Goal: Transaction & Acquisition: Obtain resource

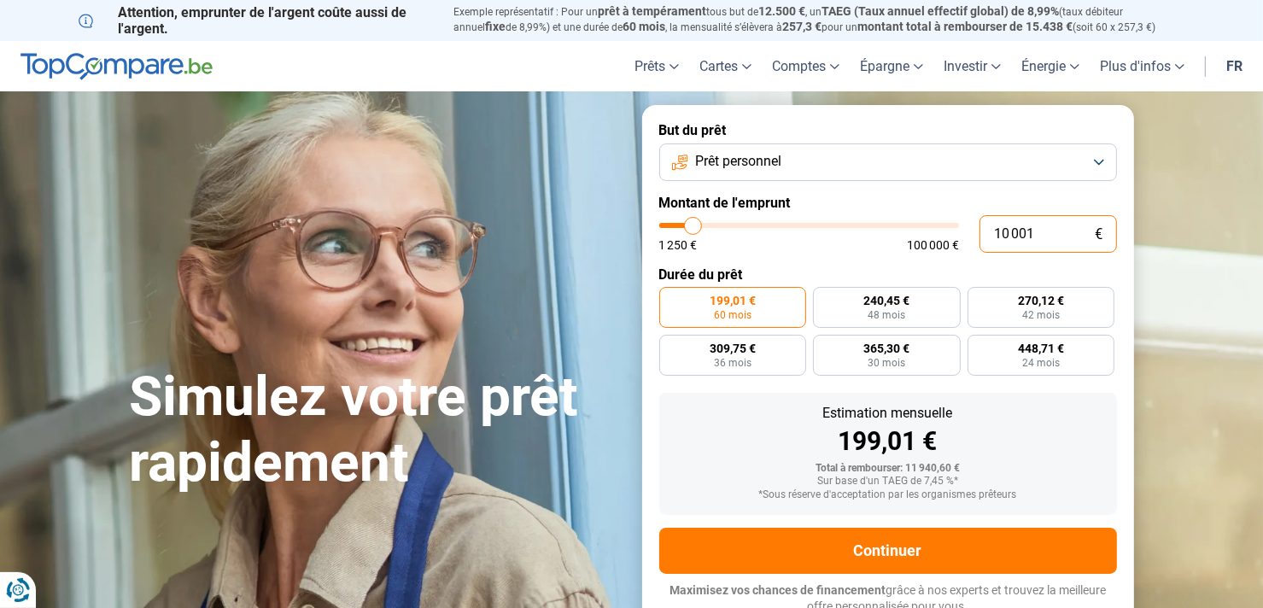
drag, startPoint x: 1053, startPoint y: 232, endPoint x: 973, endPoint y: 220, distance: 80.3
click at [973, 220] on div "10 001 € 1 250 € 100 000 €" at bounding box center [888, 234] width 458 height 38
click at [1109, 156] on button "Prêt personnel" at bounding box center [888, 162] width 458 height 38
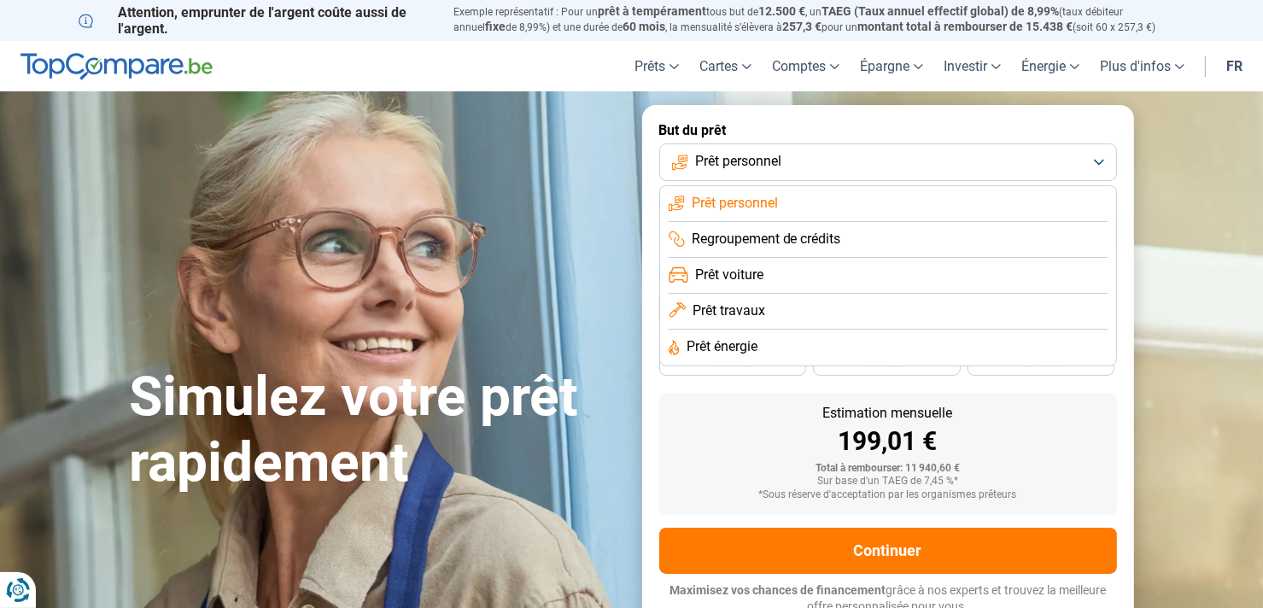
click at [856, 330] on li "Prêt travaux" at bounding box center [888, 348] width 439 height 36
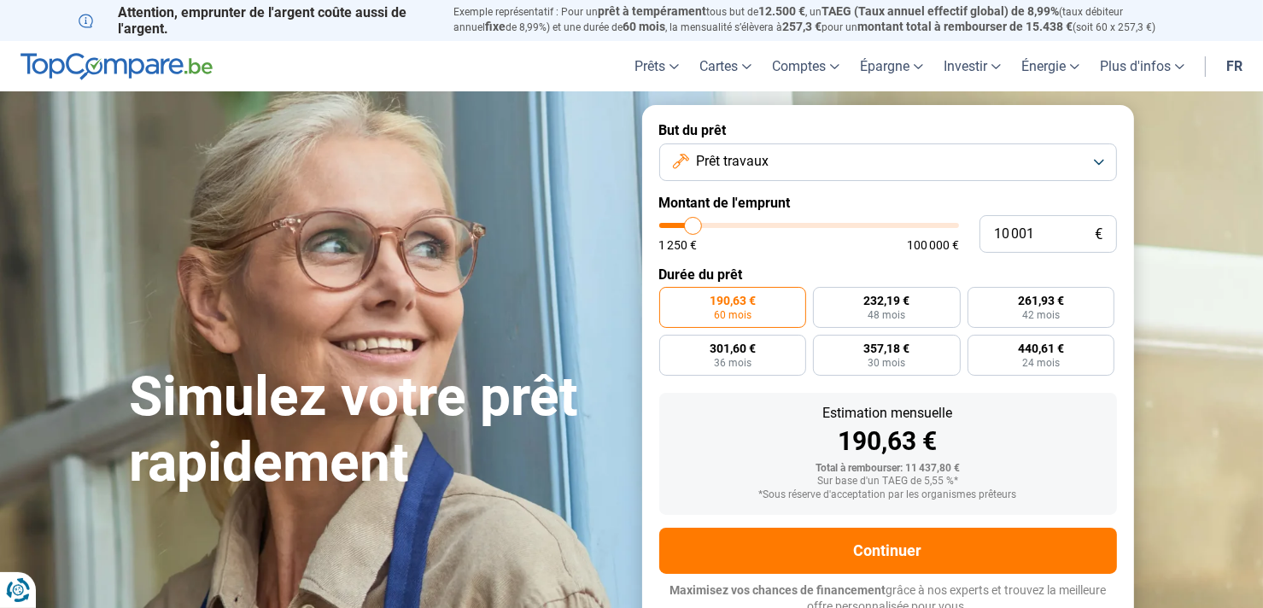
scroll to position [9, 0]
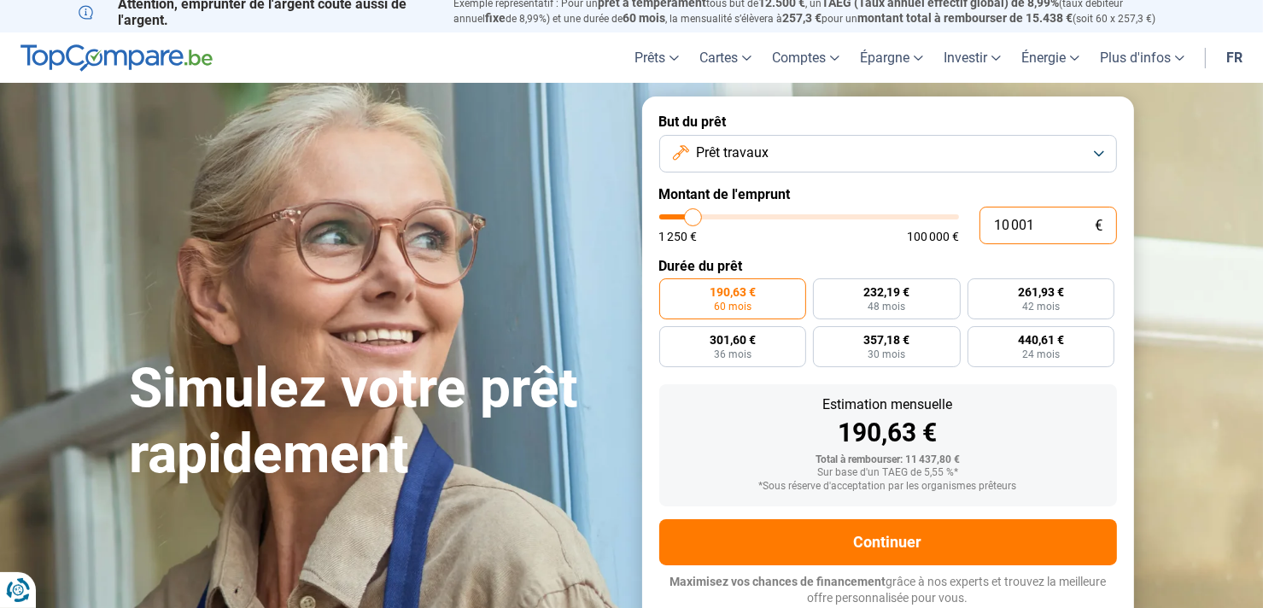
drag, startPoint x: 1048, startPoint y: 227, endPoint x: 927, endPoint y: 202, distance: 123.8
click at [927, 202] on form "But du prêt Prêt travaux Montant de l'emprunt 10 001 € 1 250 € 100 000 € Durée …" at bounding box center [888, 359] width 492 height 527
type input "2"
type input "1250"
type input "25"
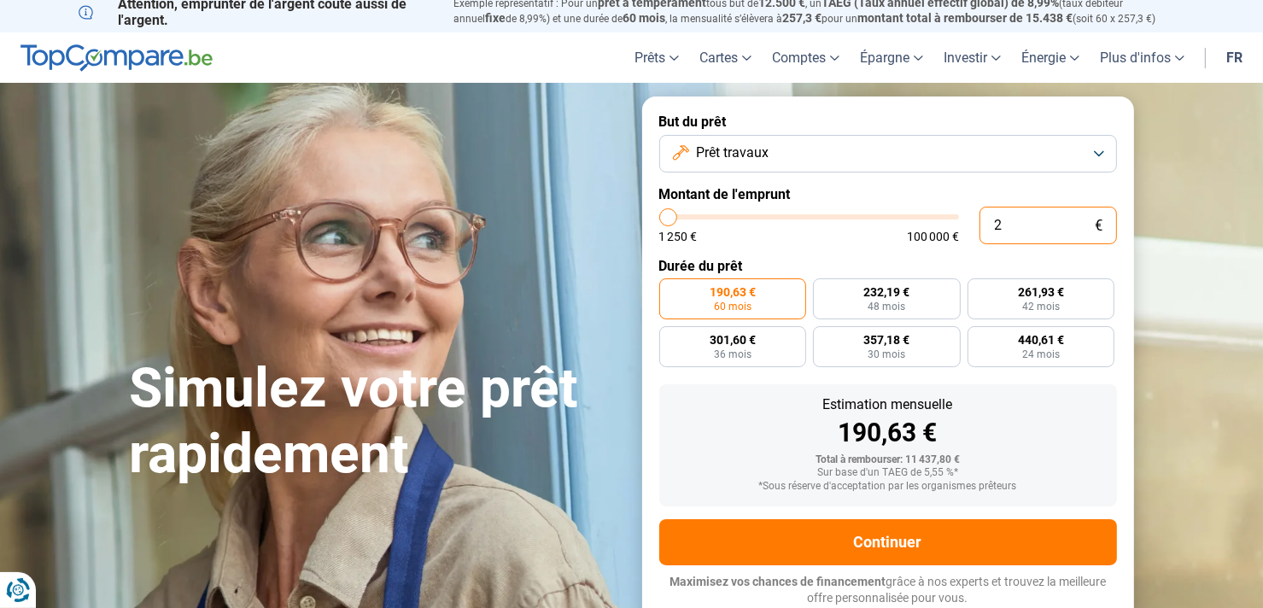
type input "1250"
type input "250"
type input "1250"
type input "2 500"
type input "2500"
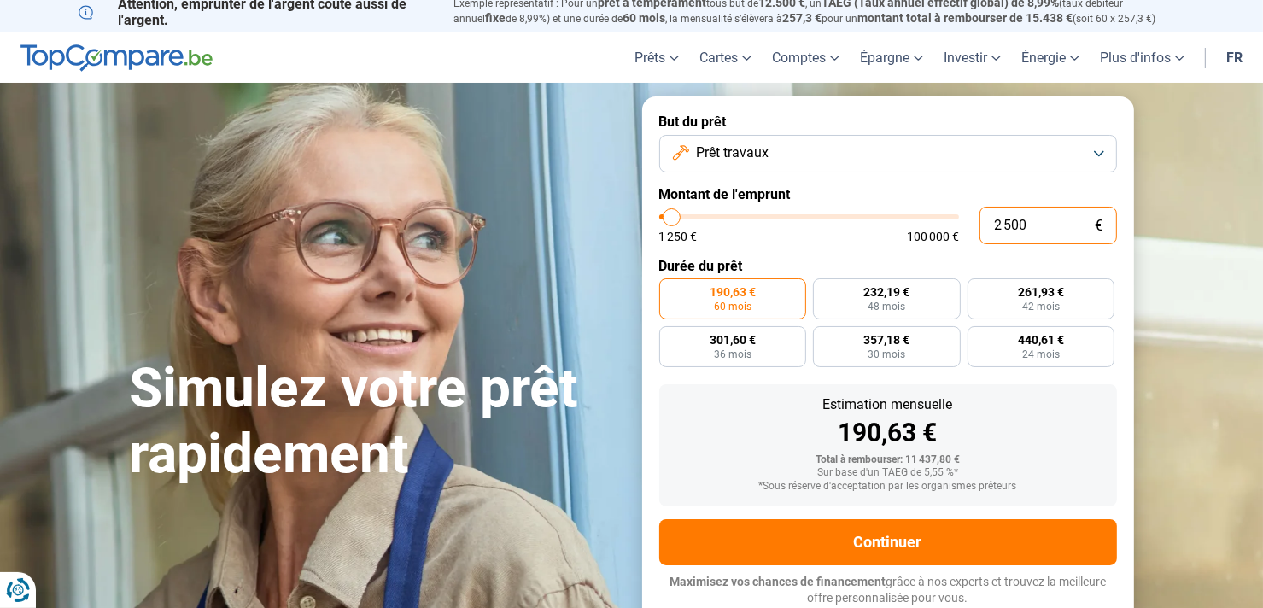
type input "25 000"
type input "25000"
radio input "false"
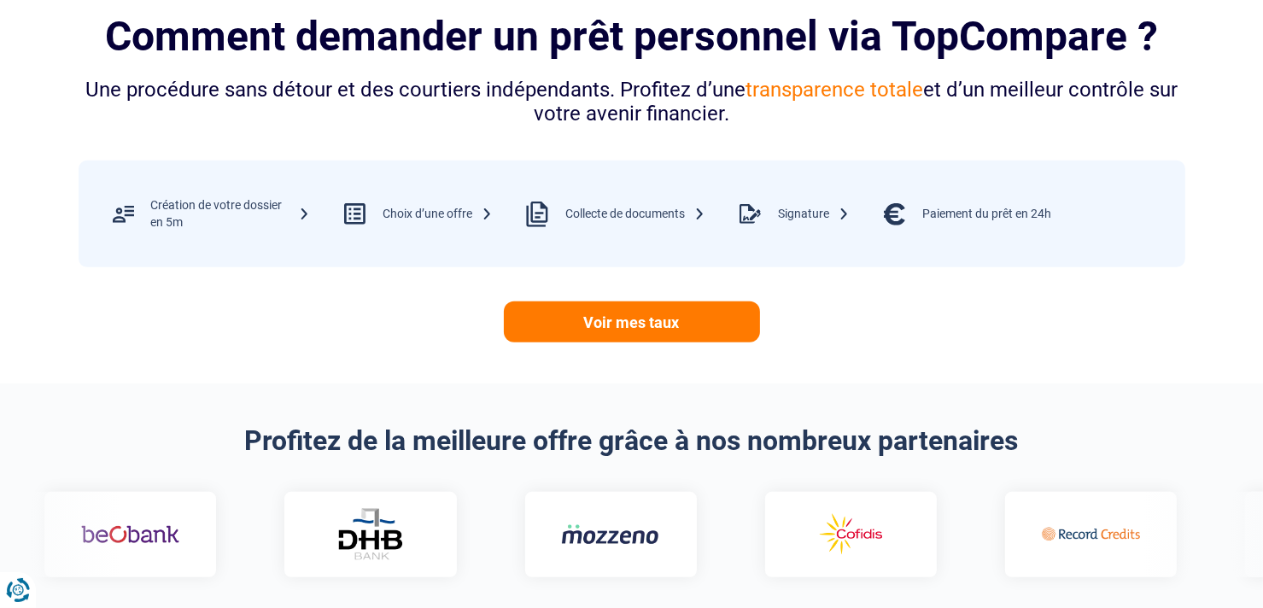
scroll to position [521, 0]
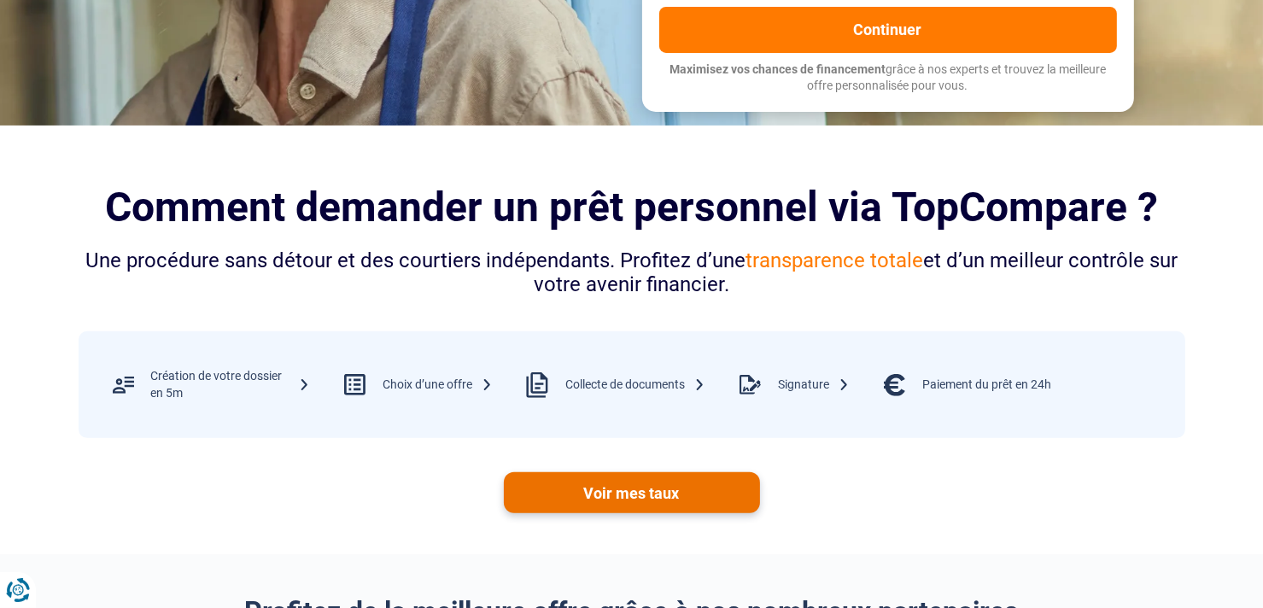
type input "25 000"
click at [649, 498] on link "Voir mes taux" at bounding box center [632, 492] width 256 height 41
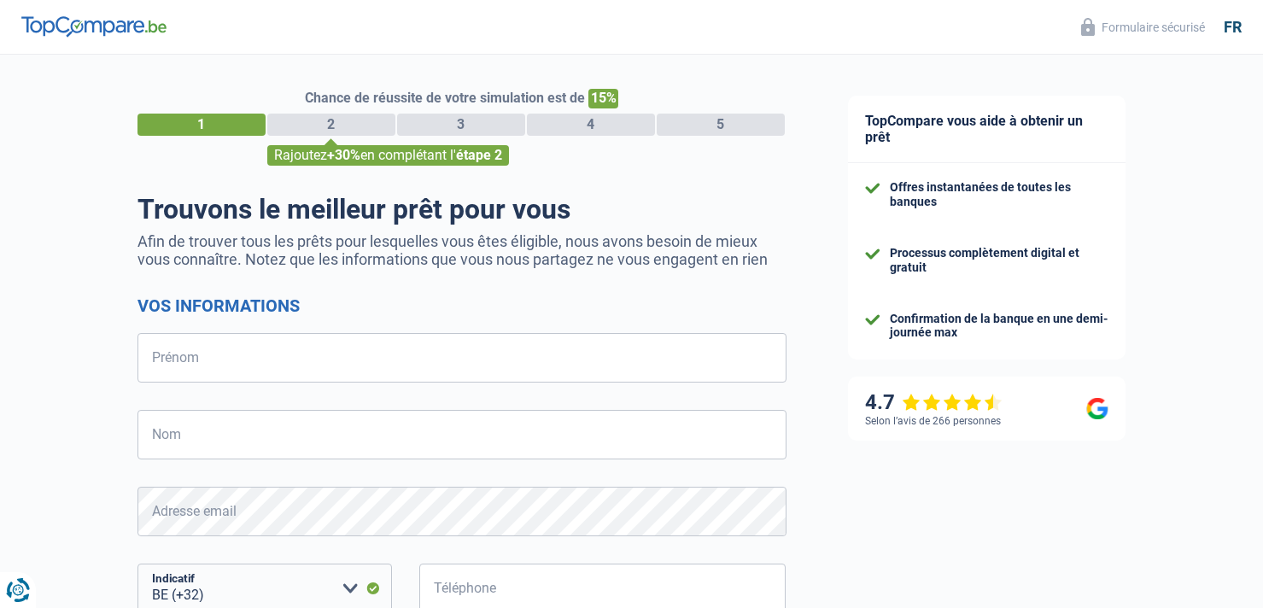
select select "32"
